Goal: Transaction & Acquisition: Download file/media

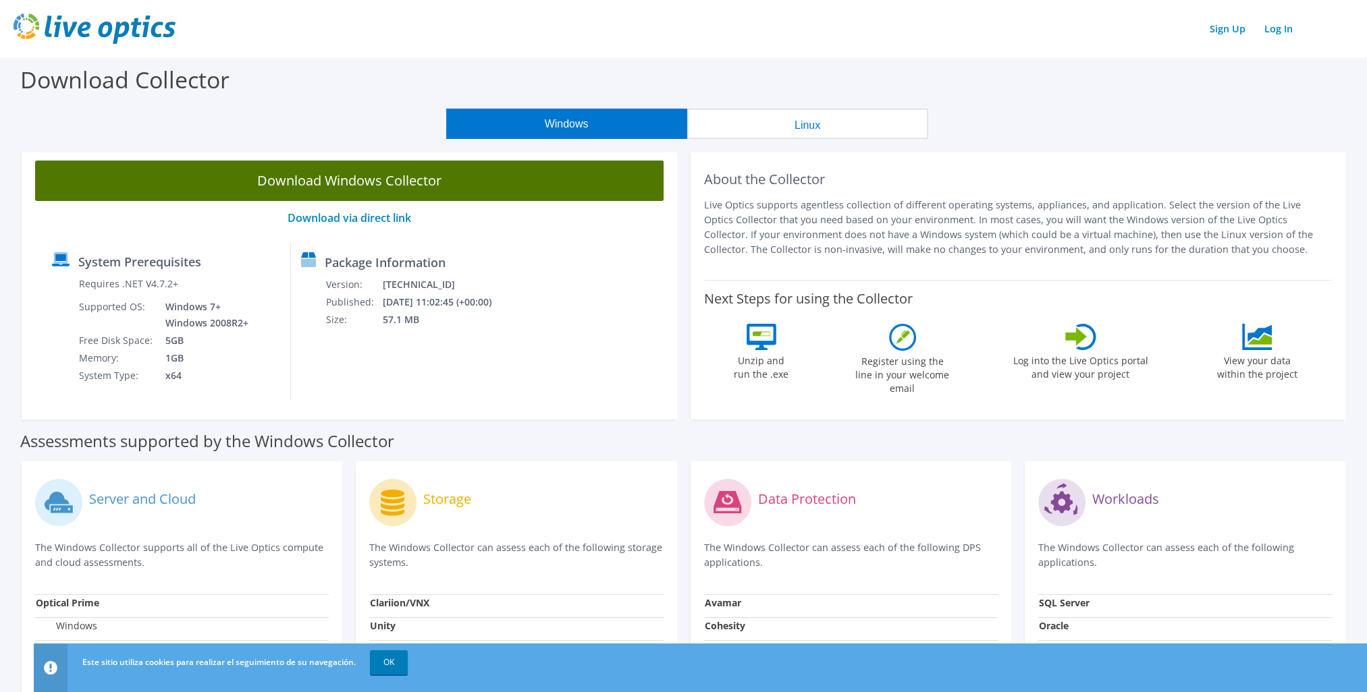
click at [306, 180] on link "Download Windows Collector" at bounding box center [349, 181] width 628 height 40
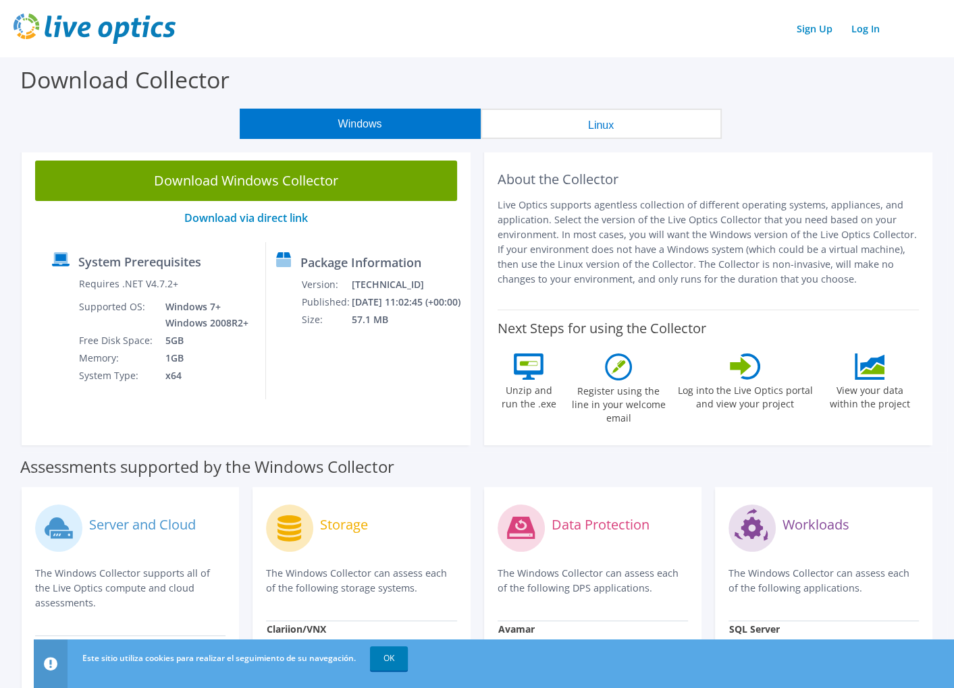
click at [122, 113] on div "Windows Linux" at bounding box center [479, 124] width 933 height 30
